Goal: Information Seeking & Learning: Learn about a topic

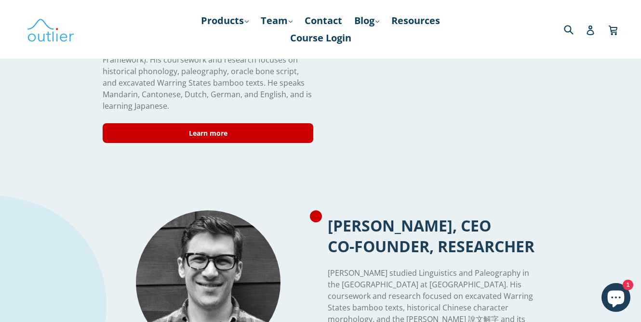
scroll to position [245, 0]
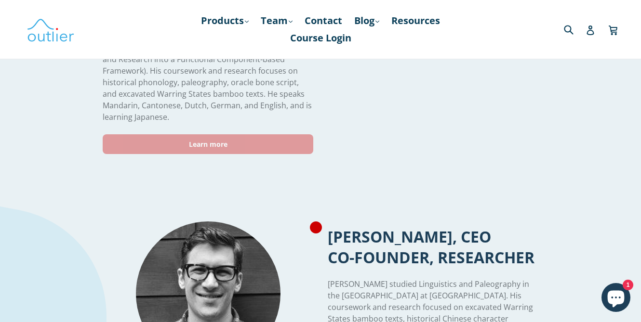
click at [256, 134] on link "Learn more" at bounding box center [208, 144] width 211 height 20
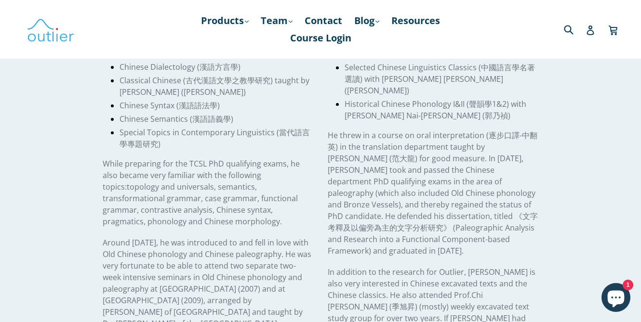
scroll to position [540, 0]
drag, startPoint x: 234, startPoint y: 163, endPoint x: 141, endPoint y: 177, distance: 94.5
click at [141, 180] on span "topology and universals, semantics, transformational grammar, case grammar, fun…" at bounding box center [200, 202] width 195 height 45
click at [226, 157] on p "While preparing for the TCSL PhD qualifying exams, he also became very familiar…" at bounding box center [208, 191] width 211 height 69
drag, startPoint x: 233, startPoint y: 164, endPoint x: 136, endPoint y: 175, distance: 97.0
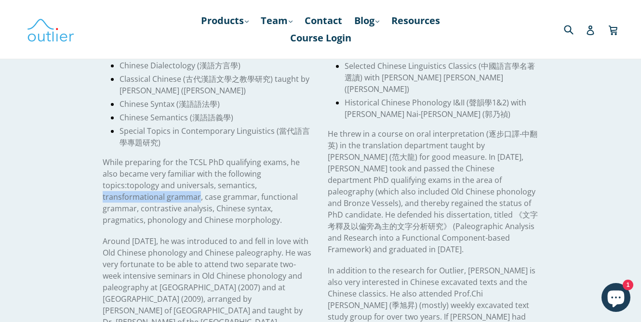
click at [136, 180] on span "topology and universals, semantics, transformational grammar, case grammar, fun…" at bounding box center [200, 202] width 195 height 45
click at [257, 192] on p "While preparing for the TCSL PhD qualifying exams, he also became very familiar…" at bounding box center [208, 191] width 211 height 69
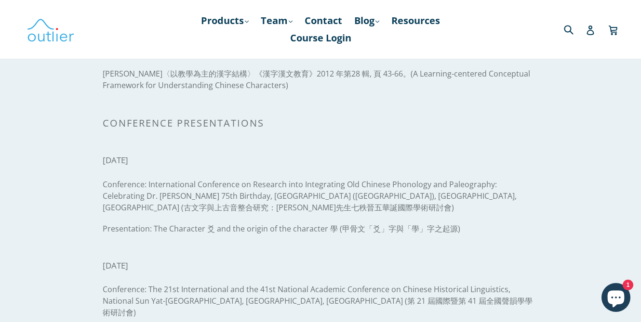
scroll to position [1233, 0]
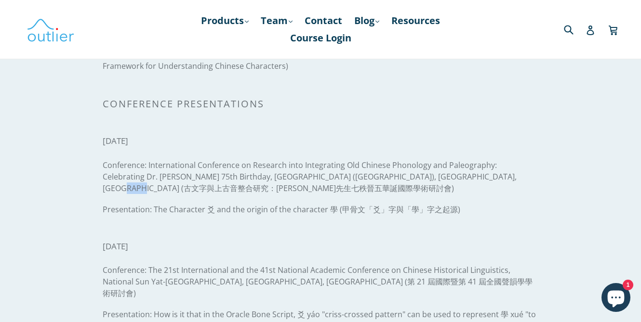
drag, startPoint x: 523, startPoint y: 136, endPoint x: 116, endPoint y: 146, distance: 407.3
click at [116, 160] on span "Conference: International Conference on Research into Integrating Old Chinese P…" at bounding box center [310, 177] width 414 height 34
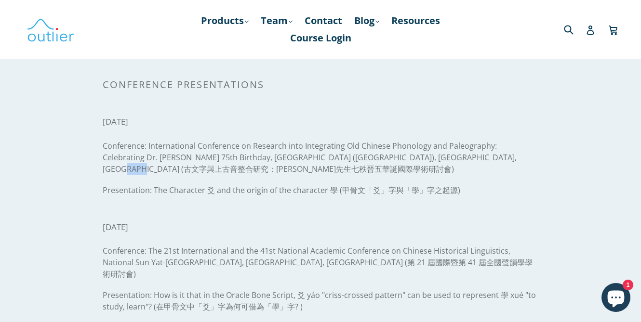
scroll to position [1272, 0]
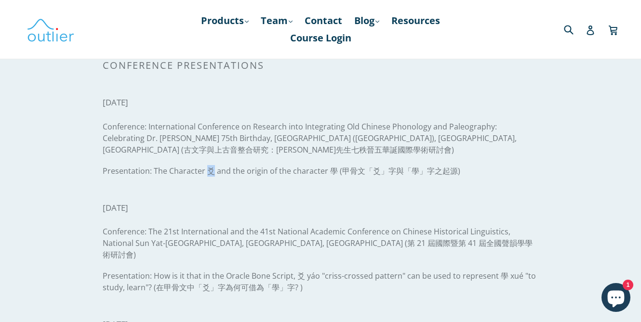
drag, startPoint x: 212, startPoint y: 127, endPoint x: 208, endPoint y: 129, distance: 5.2
click at [208, 166] on span "Presentation: The Character 爻 and the origin of the character 學 (甲骨文「爻」字與「學」字之起…" at bounding box center [281, 171] width 357 height 11
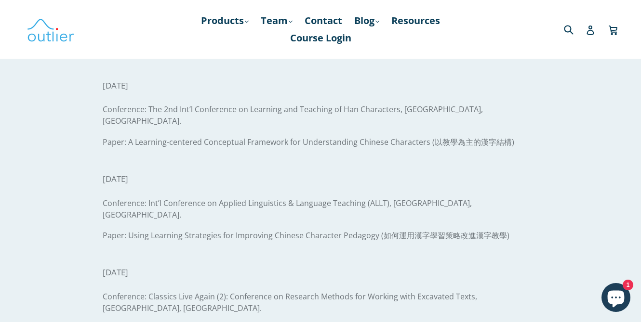
scroll to position [2004, 0]
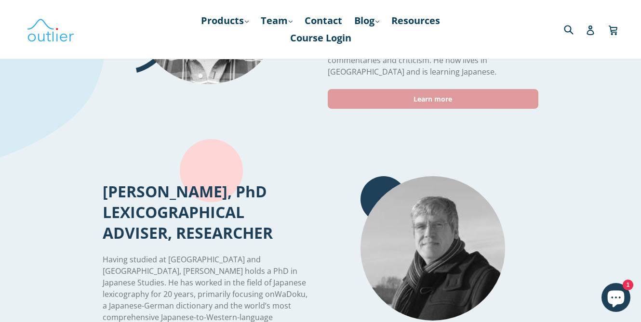
scroll to position [527, 0]
click at [403, 89] on link "Learn more" at bounding box center [433, 99] width 211 height 20
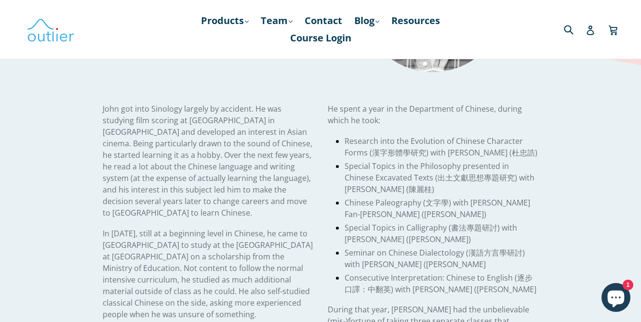
scroll to position [154, 0]
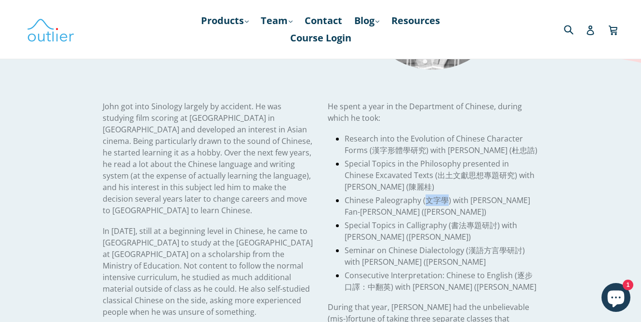
drag, startPoint x: 447, startPoint y: 199, endPoint x: 423, endPoint y: 203, distance: 23.8
click at [423, 203] on span "Chinese Paleography (文字學) with Luo Fan-Chen (羅凡晸)" at bounding box center [436, 206] width 185 height 22
copy span "文字學"
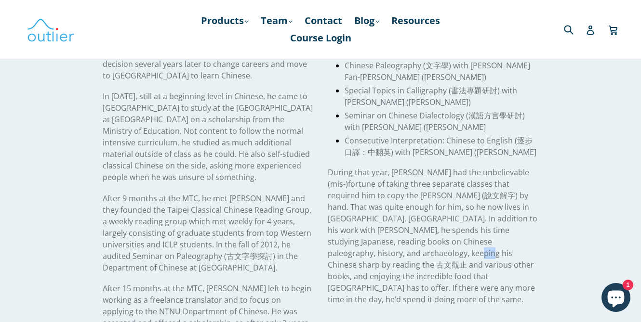
scroll to position [290, 0]
drag, startPoint x: 465, startPoint y: 252, endPoint x: 434, endPoint y: 252, distance: 31.3
click at [434, 252] on span "During that year, John had the unbelievable (mis-)fortune of taking three separ…" at bounding box center [433, 235] width 210 height 138
copy span "古文觀止"
